Goal: Transaction & Acquisition: Purchase product/service

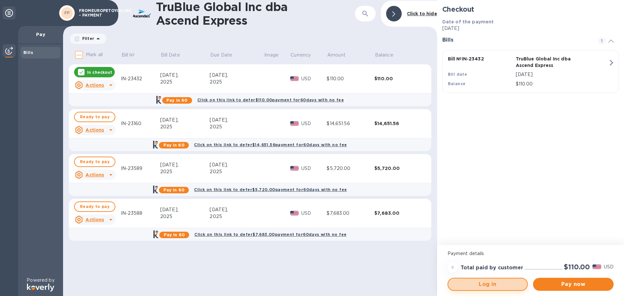
click at [497, 286] on span "Log in" at bounding box center [487, 285] width 69 height 8
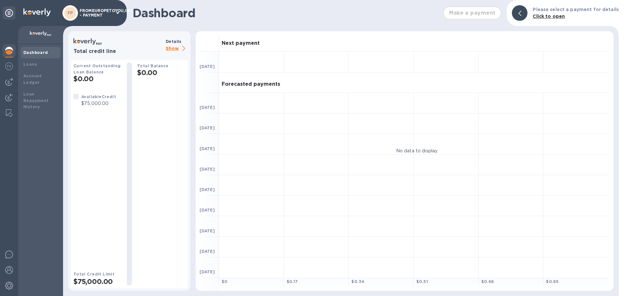
click at [31, 52] on b "Dashboard" at bounding box center [35, 52] width 25 height 5
click at [563, 13] on p "Please select a payment for details" at bounding box center [576, 9] width 86 height 7
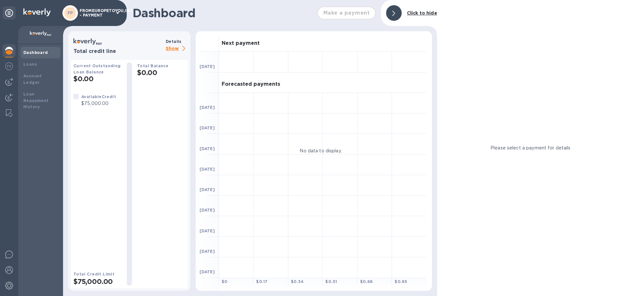
click at [10, 56] on div at bounding box center [9, 51] width 13 height 14
click at [10, 67] on img at bounding box center [9, 66] width 8 height 8
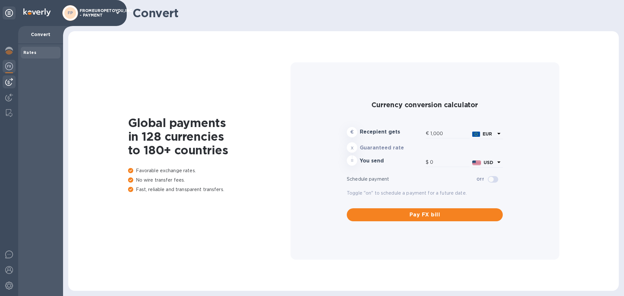
type input "1,171.14"
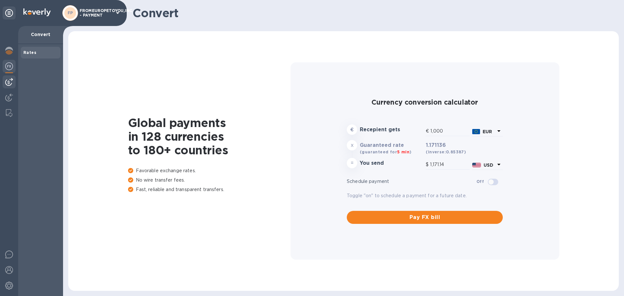
click at [10, 80] on img at bounding box center [9, 82] width 8 height 8
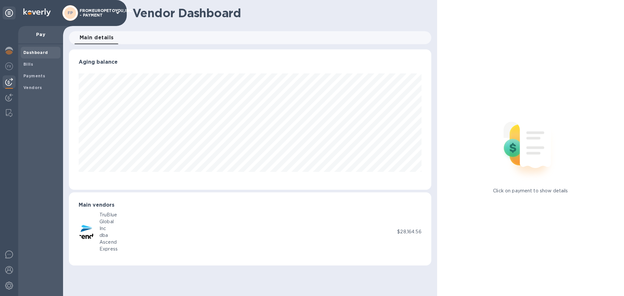
scroll to position [140, 362]
click at [9, 52] on img at bounding box center [9, 51] width 8 height 8
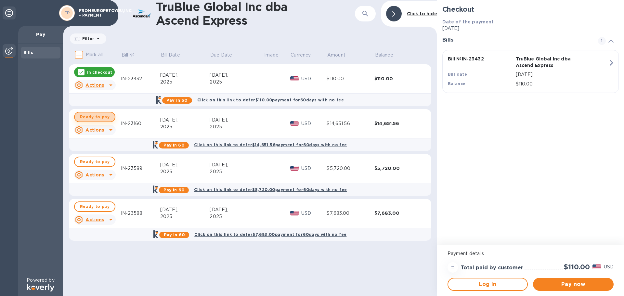
click at [99, 120] on span "Ready to pay" at bounding box center [95, 117] width 30 height 8
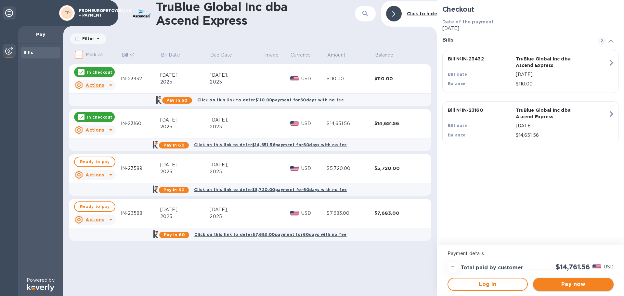
click at [576, 288] on button "Pay now" at bounding box center [573, 284] width 81 height 13
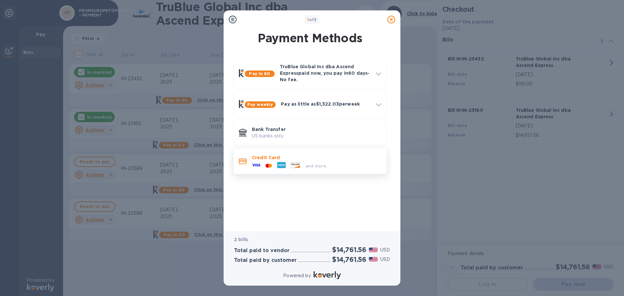
click at [307, 163] on div "and more..." at bounding box center [317, 166] width 29 height 7
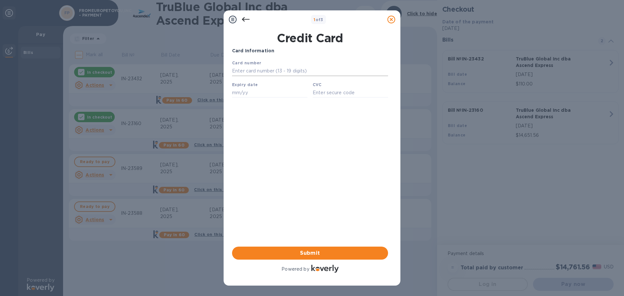
click at [284, 72] on input "text" at bounding box center [310, 71] width 156 height 10
type input "4246 3154 4360 4291"
type input "01/27"
click at [336, 93] on input "text" at bounding box center [350, 93] width 75 height 10
type input "070"
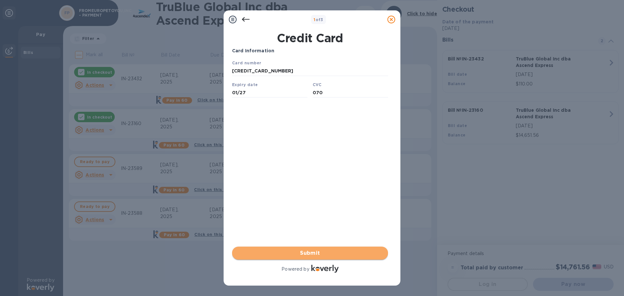
click at [321, 252] on span "Submit" at bounding box center [310, 253] width 146 height 8
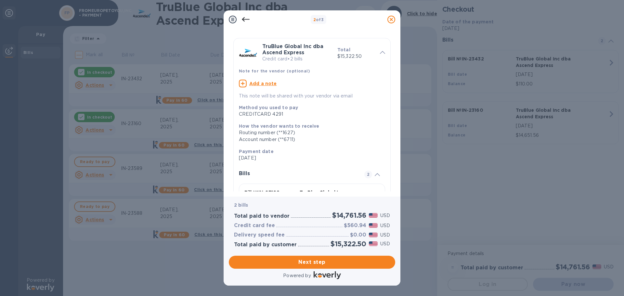
scroll to position [18, 0]
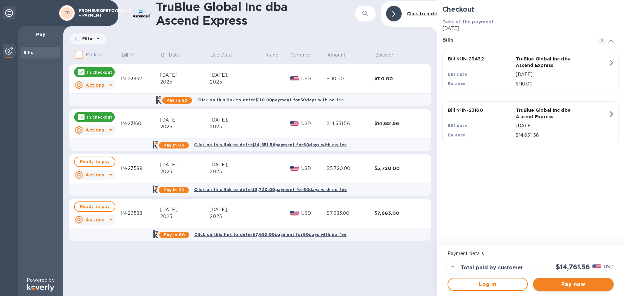
click at [567, 282] on span "Pay now" at bounding box center [573, 285] width 70 height 8
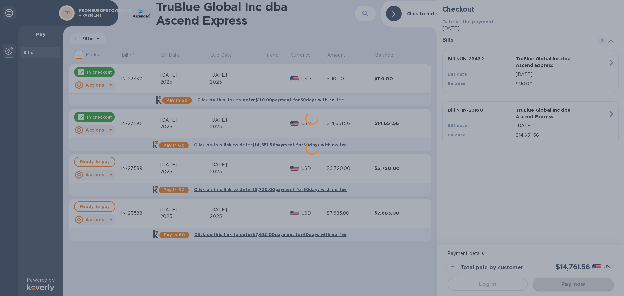
scroll to position [0, 0]
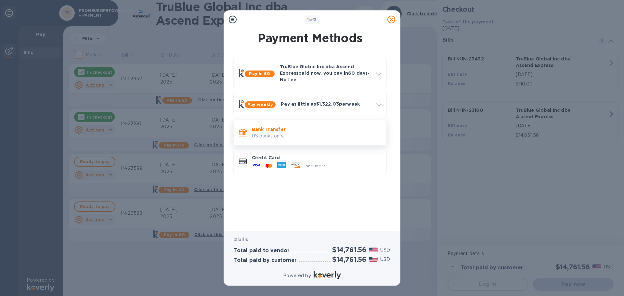
click at [294, 126] on p "Bank Transfer" at bounding box center [316, 129] width 129 height 7
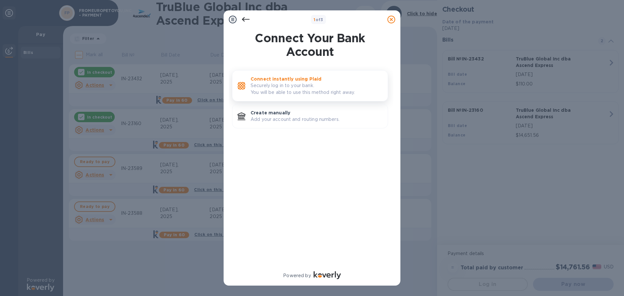
click at [300, 91] on p "Securely log in to your bank. You will be able to use this method right away." at bounding box center [317, 89] width 132 height 14
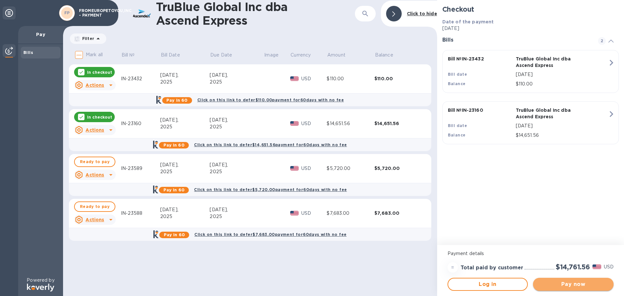
click at [569, 283] on span "Pay now" at bounding box center [573, 285] width 70 height 8
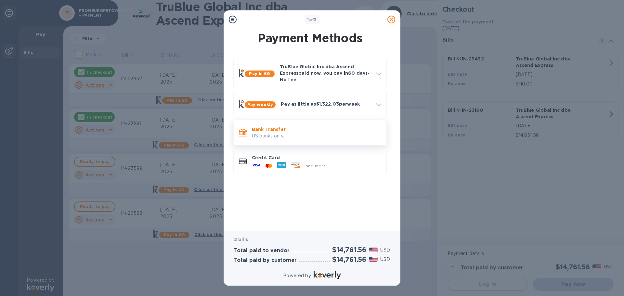
click at [270, 130] on p "Bank Transfer" at bounding box center [316, 129] width 129 height 7
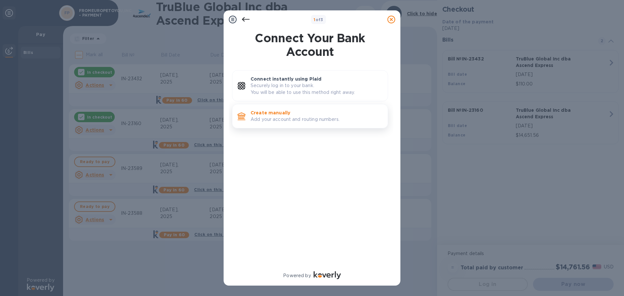
click at [289, 121] on p "Add your account and routing numbers." at bounding box center [317, 119] width 132 height 7
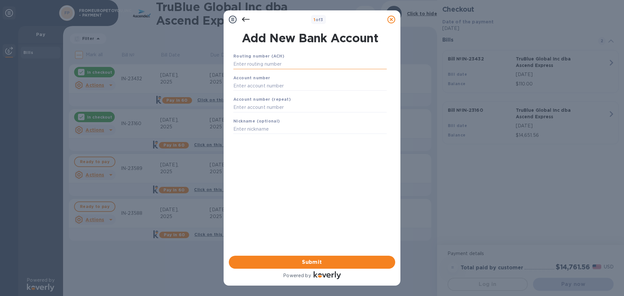
click at [273, 62] on input "text" at bounding box center [309, 64] width 153 height 10
type input "022300173"
click at [276, 91] on input "text" at bounding box center [309, 94] width 153 height 10
type input "676177812"
click at [273, 120] on input "text" at bounding box center [309, 116] width 153 height 10
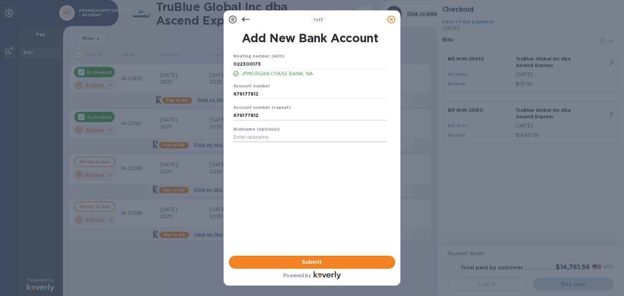
type input "676177812"
click at [271, 139] on input "text" at bounding box center [309, 138] width 153 height 10
type input "Chase"
click at [326, 259] on span "Submit" at bounding box center [312, 262] width 156 height 8
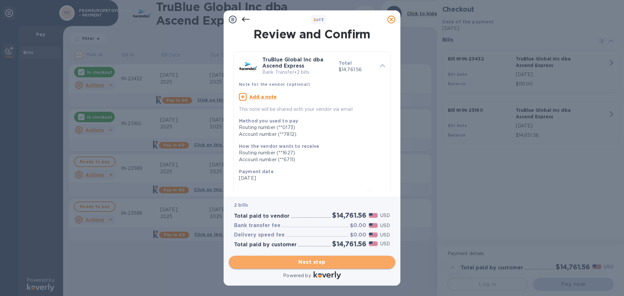
click at [332, 264] on span "Next step" at bounding box center [312, 262] width 156 height 8
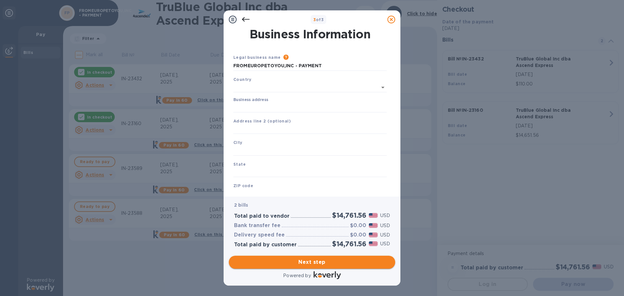
type input "United States"
click at [288, 107] on input "Business address" at bounding box center [309, 106] width 153 height 10
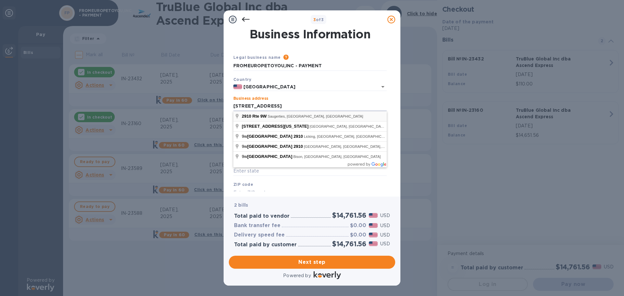
type input "2910 U.S. 9W"
type input "Saugerties"
type input "NY"
type input "12477"
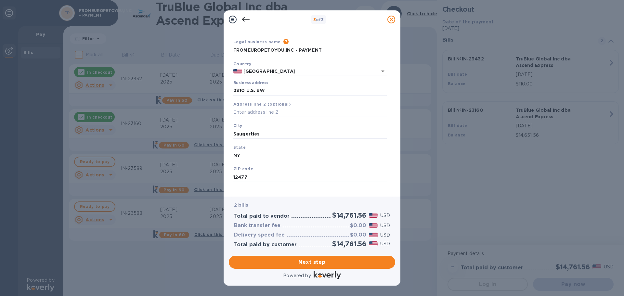
scroll to position [22, 0]
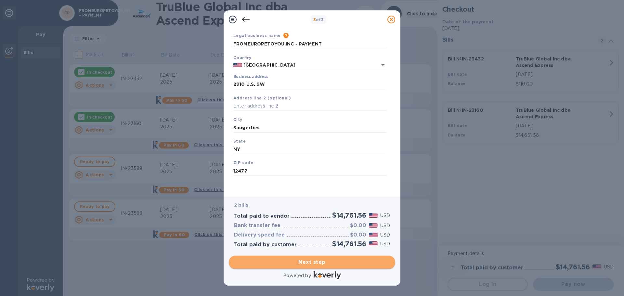
click at [325, 265] on span "Next step" at bounding box center [312, 262] width 156 height 8
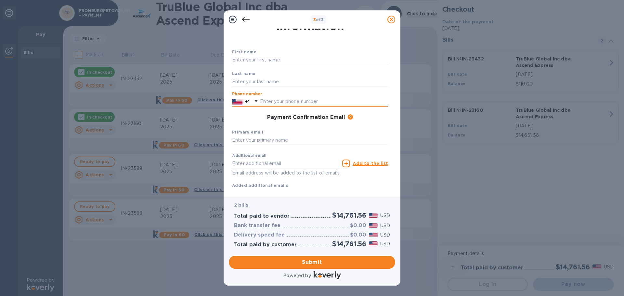
click at [297, 101] on input "text" at bounding box center [324, 102] width 128 height 10
type input "8453894781"
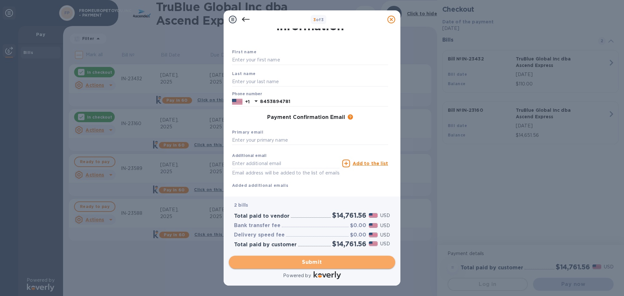
click at [313, 258] on span "Submit" at bounding box center [312, 262] width 156 height 8
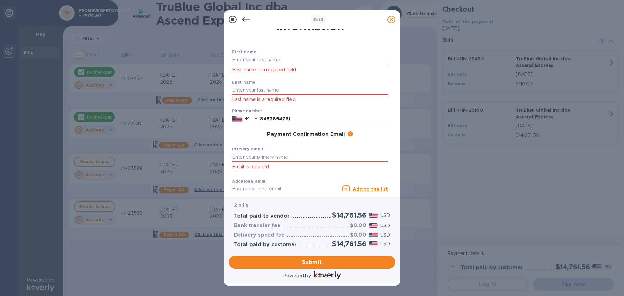
click at [283, 59] on input "text" at bounding box center [310, 60] width 156 height 10
type input "Jossph"
type input "Bailey"
click at [298, 153] on input "text" at bounding box center [310, 157] width 156 height 10
click at [284, 156] on input "text" at bounding box center [310, 157] width 156 height 10
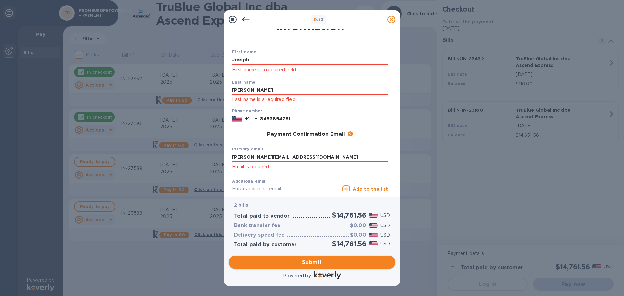
type input "joe@fromeuropetoyou.com"
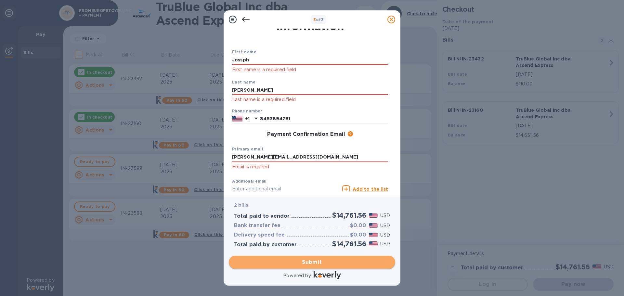
click at [331, 261] on span "Submit" at bounding box center [312, 262] width 156 height 8
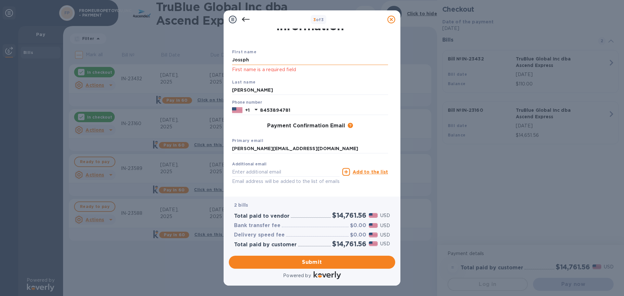
click at [296, 62] on input "Jossph" at bounding box center [310, 60] width 156 height 10
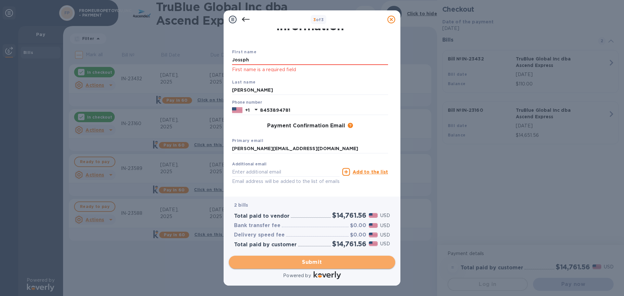
click at [332, 263] on span "Submit" at bounding box center [312, 262] width 156 height 8
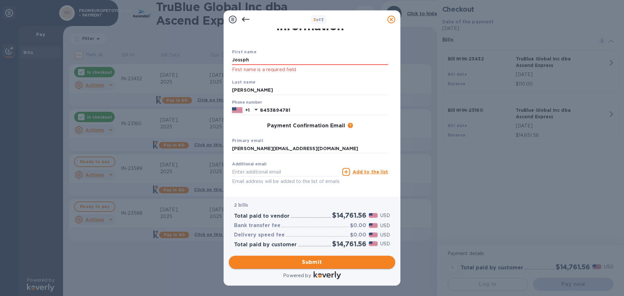
click at [332, 263] on span "Submit" at bounding box center [312, 262] width 156 height 8
drag, startPoint x: 252, startPoint y: 59, endPoint x: 284, endPoint y: 69, distance: 33.9
click at [284, 69] on div "Jossph First name is a required field" at bounding box center [310, 64] width 156 height 18
type input "Joseph"
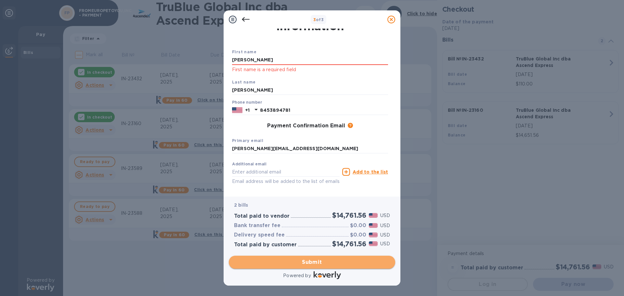
click at [325, 265] on span "Submit" at bounding box center [312, 262] width 156 height 8
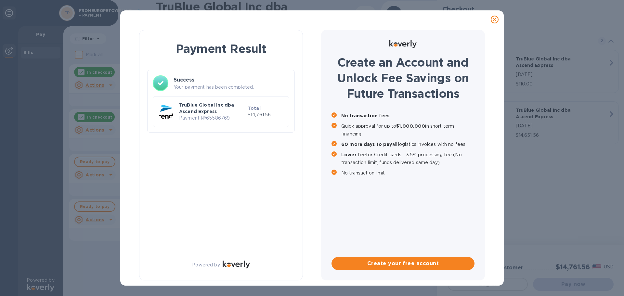
scroll to position [0, 0]
